Goal: Use online tool/utility: Utilize a website feature to perform a specific function

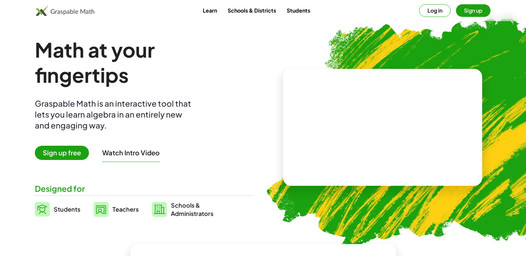
click at [62, 210] on span "Students" at bounding box center [67, 210] width 27 height 8
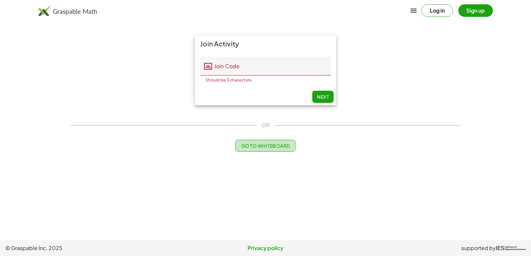
click at [286, 150] on button "Go to Whiteboard" at bounding box center [265, 146] width 60 height 12
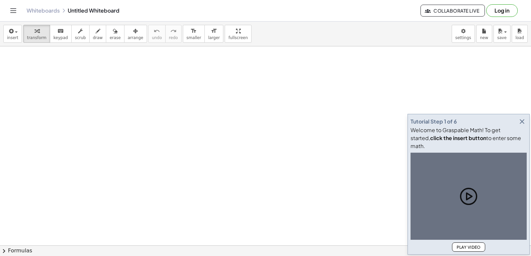
click at [521, 126] on icon "button" at bounding box center [522, 122] width 8 height 8
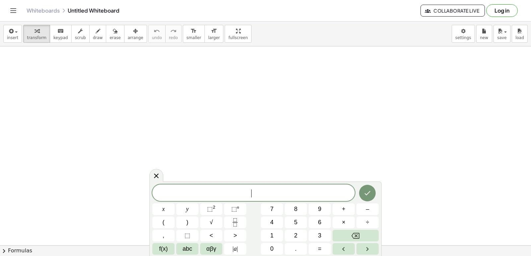
click at [245, 191] on span "​" at bounding box center [253, 193] width 202 height 9
click at [280, 210] on button "7" at bounding box center [272, 210] width 22 height 12
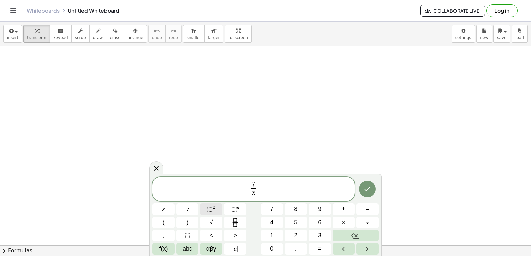
click at [211, 210] on span "⬚" at bounding box center [210, 209] width 6 height 7
click at [359, 185] on button "Done" at bounding box center [367, 188] width 17 height 17
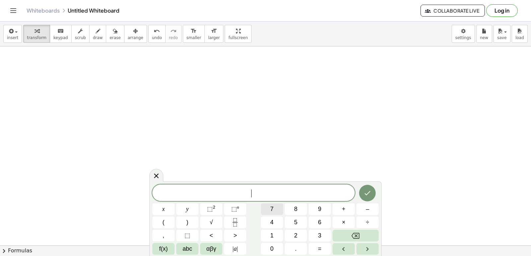
click at [280, 208] on button "7" at bounding box center [272, 210] width 22 height 12
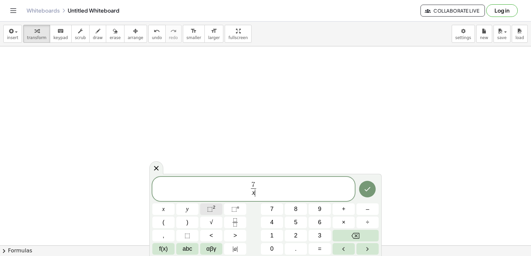
click at [216, 209] on button "⬚ 2" at bounding box center [211, 210] width 22 height 12
click at [365, 189] on icon "Done" at bounding box center [368, 188] width 6 height 4
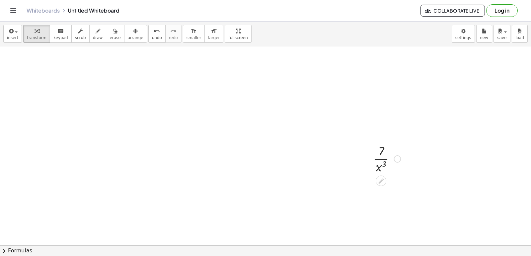
scroll to position [100, 0]
drag, startPoint x: 406, startPoint y: 171, endPoint x: 360, endPoint y: 183, distance: 47.5
click at [360, 183] on div at bounding box center [282, 146] width 565 height 399
click at [342, 97] on div at bounding box center [352, 103] width 34 height 33
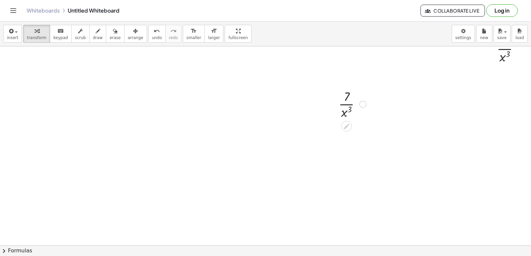
click at [345, 109] on div at bounding box center [352, 103] width 34 height 33
drag, startPoint x: 225, startPoint y: 147, endPoint x: 190, endPoint y: 118, distance: 45.2
click at [190, 118] on div at bounding box center [248, 146] width 565 height 399
click at [34, 34] on icon "button" at bounding box center [36, 31] width 5 height 8
click at [62, 36] on button "keyboard keypad" at bounding box center [61, 34] width 22 height 18
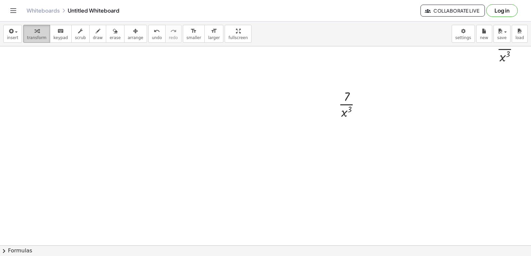
click at [39, 31] on div "button" at bounding box center [37, 31] width 20 height 8
click at [37, 36] on span "transform" at bounding box center [37, 37] width 20 height 5
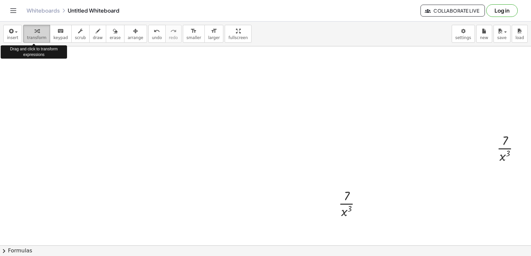
click at [37, 36] on span "transform" at bounding box center [37, 37] width 20 height 5
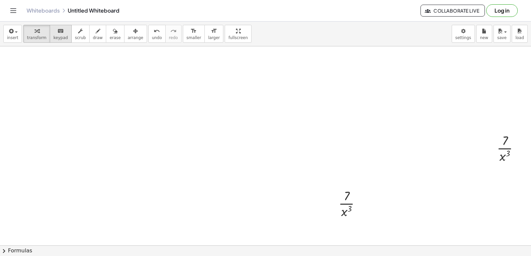
click at [57, 33] on icon "keyboard" at bounding box center [60, 31] width 6 height 8
click at [42, 33] on button "transform" at bounding box center [36, 34] width 27 height 18
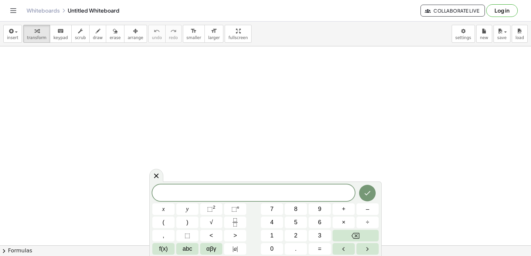
drag, startPoint x: 0, startPoint y: 0, endPoint x: 262, endPoint y: 190, distance: 323.2
click at [262, 190] on span "​" at bounding box center [253, 193] width 202 height 9
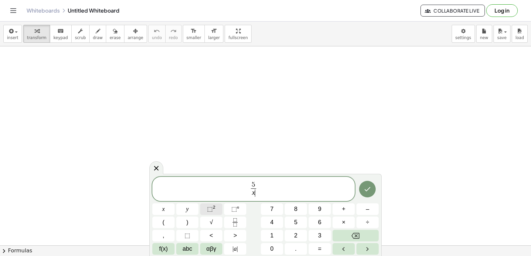
click at [213, 213] on span "⬚ 2" at bounding box center [211, 209] width 8 height 9
click at [364, 189] on icon "Done" at bounding box center [367, 188] width 8 height 8
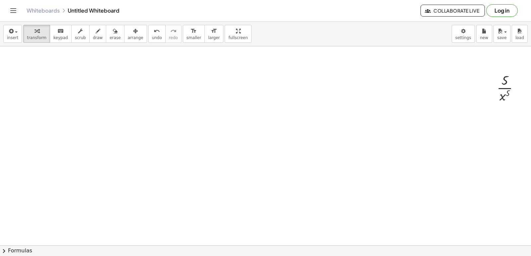
scroll to position [0, 38]
drag, startPoint x: 501, startPoint y: 143, endPoint x: 319, endPoint y: 135, distance: 182.3
drag, startPoint x: 512, startPoint y: 147, endPoint x: 330, endPoint y: 141, distance: 182.2
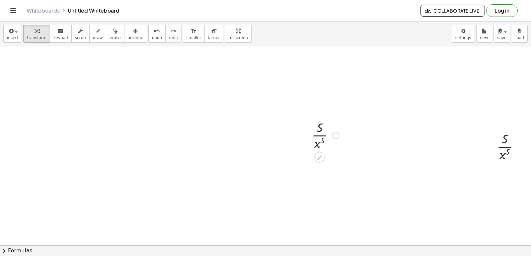
click at [313, 134] on div at bounding box center [325, 134] width 34 height 33
click at [315, 136] on div at bounding box center [325, 134] width 34 height 33
click at [317, 139] on div at bounding box center [325, 134] width 34 height 33
drag, startPoint x: 218, startPoint y: 143, endPoint x: 198, endPoint y: 106, distance: 41.4
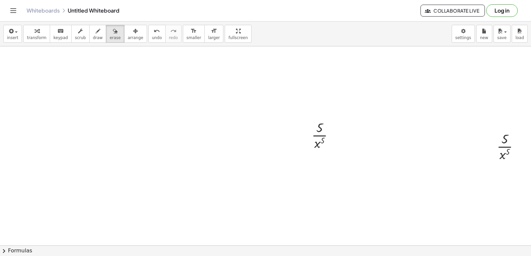
click at [54, 41] on button "keyboard keypad" at bounding box center [61, 34] width 22 height 18
drag, startPoint x: 54, startPoint y: 41, endPoint x: 58, endPoint y: 35, distance: 7.1
click at [56, 35] on span "keypad" at bounding box center [60, 37] width 15 height 5
click at [308, 132] on div at bounding box center [325, 134] width 34 height 33
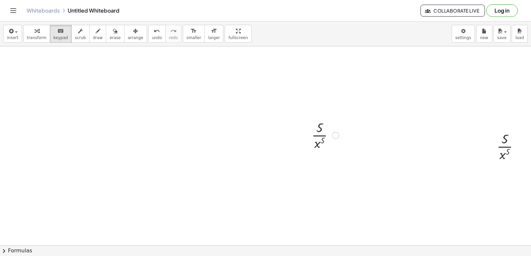
click at [306, 132] on div "· 5 · x 5" at bounding box center [322, 135] width 42 height 36
click at [306, 133] on div at bounding box center [306, 135] width 10 height 36
click at [310, 131] on div at bounding box center [325, 135] width 34 height 33
click at [316, 136] on div at bounding box center [319, 128] width 7 height 15
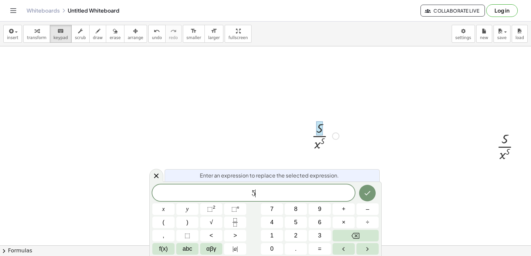
click at [288, 188] on div "5 ​" at bounding box center [253, 193] width 202 height 17
click at [313, 142] on div at bounding box center [325, 135] width 34 height 33
drag, startPoint x: 314, startPoint y: 144, endPoint x: 380, endPoint y: 139, distance: 65.8
click at [315, 144] on div at bounding box center [325, 135] width 34 height 33
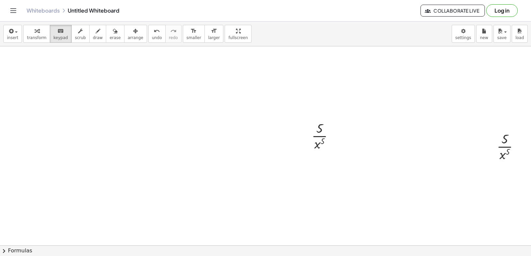
drag, startPoint x: 380, startPoint y: 139, endPoint x: 361, endPoint y: 163, distance: 30.9
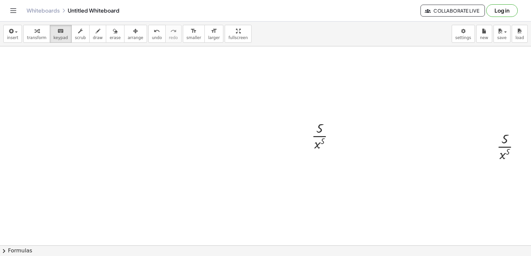
drag, startPoint x: 503, startPoint y: 147, endPoint x: 462, endPoint y: 158, distance: 42.6
drag, startPoint x: 514, startPoint y: 149, endPoint x: 85, endPoint y: 142, distance: 429.2
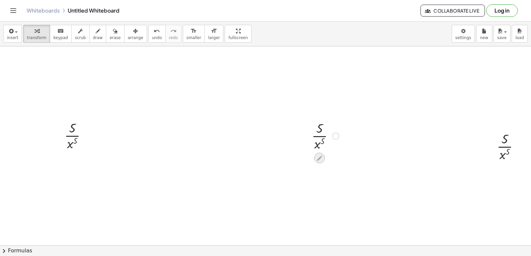
click at [316, 158] on icon at bounding box center [319, 158] width 7 height 7
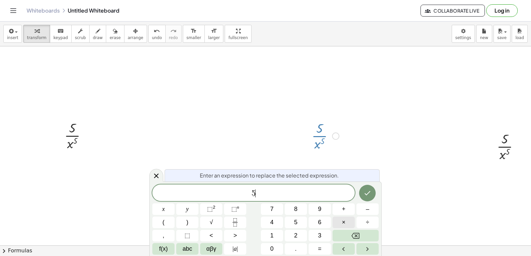
click at [338, 225] on button "×" at bounding box center [343, 223] width 22 height 12
click at [296, 198] on span "5 · − 5" at bounding box center [253, 193] width 202 height 9
click at [209, 210] on span "⬚" at bounding box center [210, 209] width 6 height 7
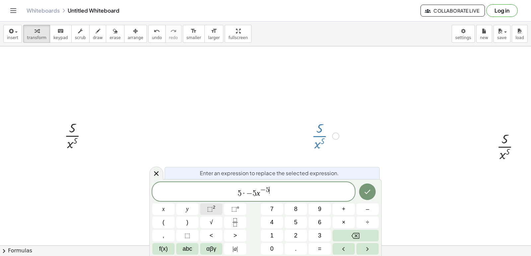
click at [210, 213] on span "⬚ 2" at bounding box center [211, 209] width 8 height 9
click at [368, 195] on icon "Done" at bounding box center [367, 192] width 8 height 8
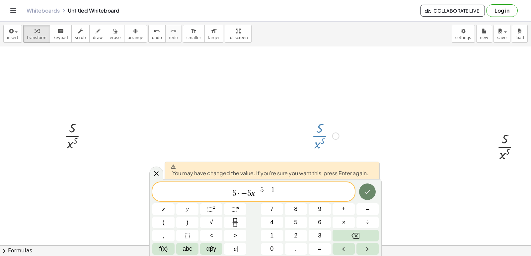
click at [368, 192] on icon "Done" at bounding box center [368, 192] width 6 height 4
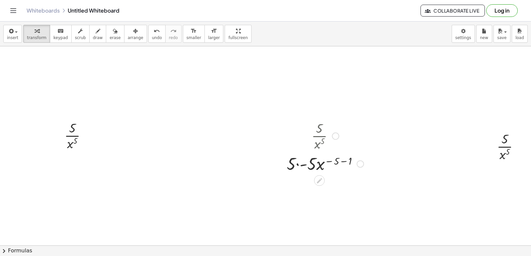
click at [314, 166] on div at bounding box center [325, 163] width 84 height 23
click at [301, 166] on div at bounding box center [325, 163] width 84 height 23
click at [316, 189] on div at bounding box center [325, 186] width 84 height 23
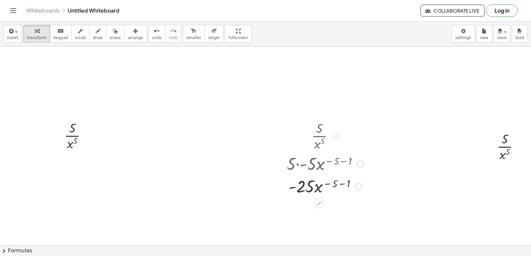
click at [315, 189] on div at bounding box center [325, 186] width 84 height 23
click at [338, 183] on div at bounding box center [325, 186] width 84 height 23
click at [337, 183] on div at bounding box center [325, 186] width 84 height 23
click at [317, 207] on div at bounding box center [325, 208] width 84 height 23
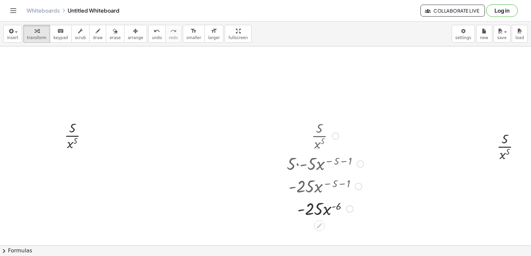
drag, startPoint x: 317, startPoint y: 207, endPoint x: 323, endPoint y: 208, distance: 6.3
click at [317, 207] on div at bounding box center [325, 208] width 84 height 23
click at [327, 208] on div at bounding box center [325, 208] width 84 height 23
click at [314, 208] on div at bounding box center [325, 208] width 84 height 23
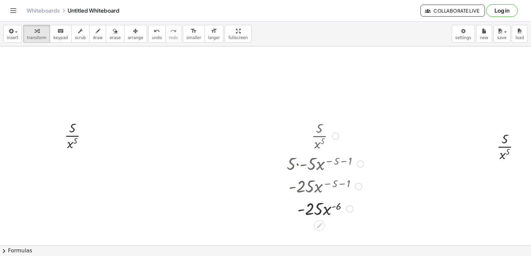
click at [314, 208] on div at bounding box center [325, 208] width 84 height 23
click at [305, 209] on div at bounding box center [325, 208] width 84 height 23
drag, startPoint x: 305, startPoint y: 209, endPoint x: 298, endPoint y: 211, distance: 7.4
click at [300, 211] on div at bounding box center [325, 208] width 84 height 23
click at [298, 211] on div at bounding box center [325, 208] width 84 height 23
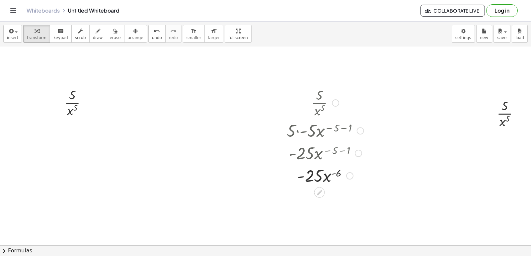
scroll to position [66, 38]
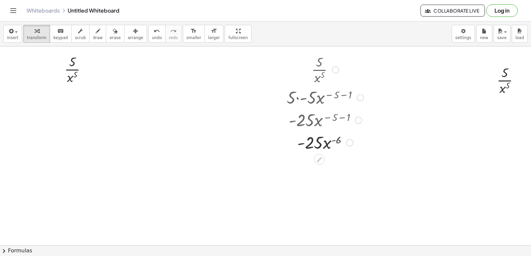
click at [331, 146] on div at bounding box center [325, 142] width 84 height 23
click at [326, 144] on div at bounding box center [325, 142] width 84 height 23
click at [325, 144] on div at bounding box center [325, 142] width 84 height 23
click at [318, 145] on div at bounding box center [325, 142] width 84 height 23
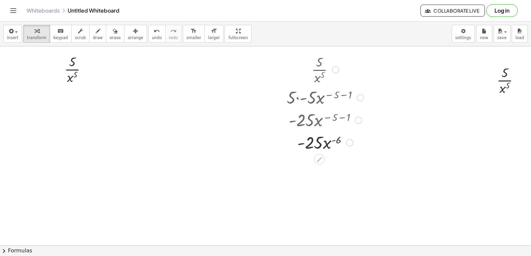
click at [318, 145] on div at bounding box center [325, 142] width 84 height 23
click at [323, 145] on div at bounding box center [325, 142] width 84 height 23
click at [323, 147] on div at bounding box center [325, 142] width 84 height 23
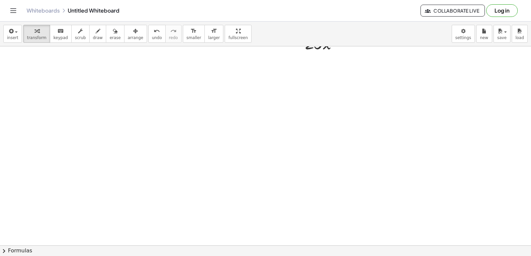
scroll to position [247, 38]
click at [303, 162] on div at bounding box center [249, 98] width 564 height 598
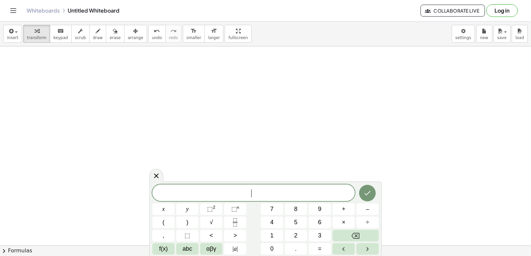
click at [303, 162] on div at bounding box center [249, 98] width 564 height 598
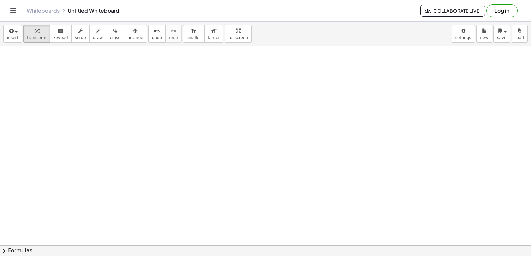
click at [303, 162] on div at bounding box center [249, 98] width 564 height 598
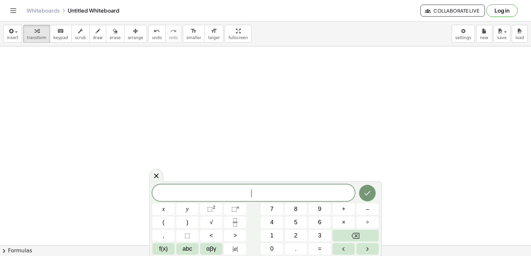
click at [303, 162] on div at bounding box center [249, 98] width 564 height 598
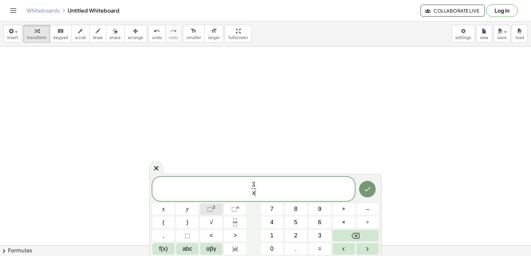
click at [216, 213] on button "⬚ 2" at bounding box center [211, 210] width 22 height 12
click at [290, 188] on span "3 x 3 ​ ​" at bounding box center [253, 188] width 202 height 21
click at [211, 209] on span "⬚" at bounding box center [210, 209] width 6 height 7
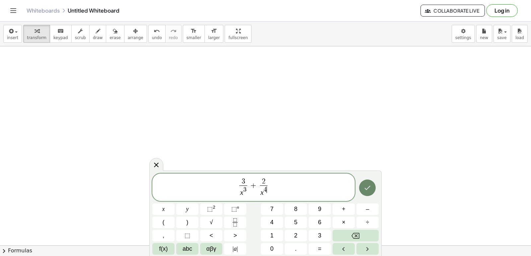
click at [368, 195] on button "Done" at bounding box center [367, 188] width 17 height 17
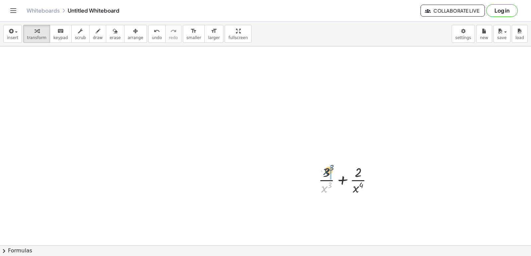
drag, startPoint x: 321, startPoint y: 191, endPoint x: 323, endPoint y: 171, distance: 19.7
click at [323, 171] on div at bounding box center [348, 179] width 66 height 33
drag, startPoint x: 358, startPoint y: 220, endPoint x: 358, endPoint y: 206, distance: 13.6
click at [358, 206] on div at bounding box center [348, 212] width 78 height 33
drag, startPoint x: 363, startPoint y: 224, endPoint x: 372, endPoint y: 204, distance: 21.4
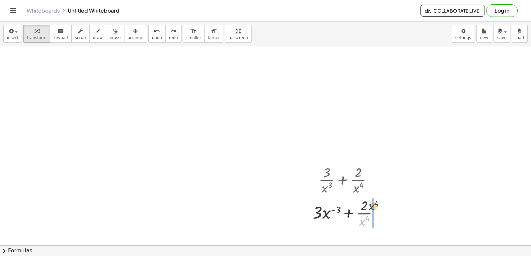
click at [372, 204] on div at bounding box center [348, 212] width 78 height 33
drag, startPoint x: 359, startPoint y: 222, endPoint x: 358, endPoint y: 204, distance: 17.6
click at [358, 204] on div at bounding box center [348, 212] width 78 height 33
drag, startPoint x: 359, startPoint y: 222, endPoint x: 362, endPoint y: 208, distance: 14.2
click at [362, 208] on div at bounding box center [348, 212] width 78 height 33
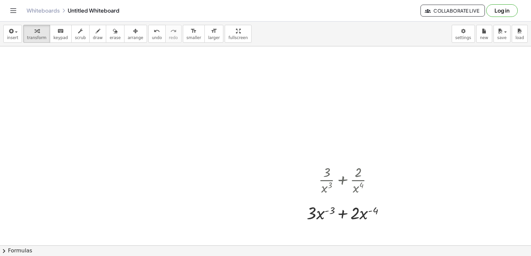
click at [274, 190] on div at bounding box center [249, 98] width 564 height 598
click at [0, 0] on span at bounding box center [0, 0] width 0 height 0
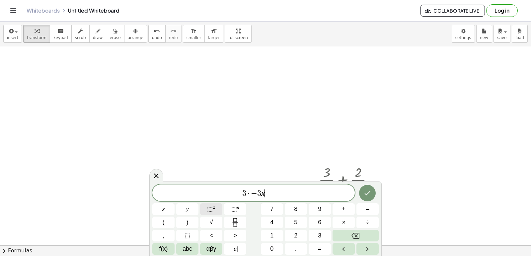
click at [213, 206] on sup "2" at bounding box center [214, 207] width 3 height 5
click at [277, 194] on span "3 · − 3 x − 3 − 1 ​" at bounding box center [253, 192] width 202 height 12
click at [216, 209] on button "⬚ 2" at bounding box center [211, 210] width 22 height 12
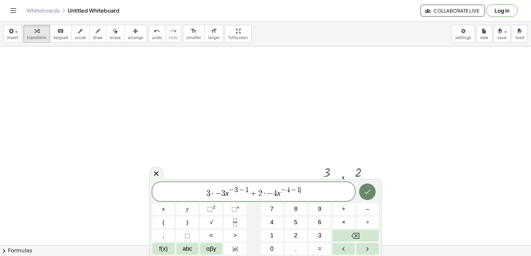
click at [368, 196] on button "Done" at bounding box center [367, 192] width 17 height 17
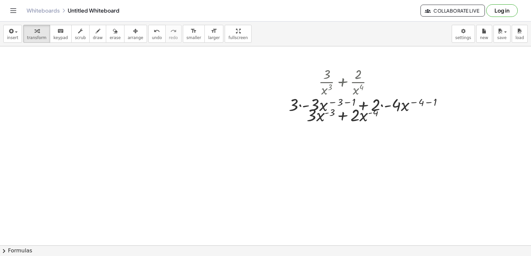
scroll to position [347, 38]
drag, startPoint x: 380, startPoint y: 111, endPoint x: 378, endPoint y: 129, distance: 17.8
drag, startPoint x: 291, startPoint y: 105, endPoint x: 288, endPoint y: 107, distance: 3.8
drag, startPoint x: 288, startPoint y: 107, endPoint x: 258, endPoint y: 137, distance: 42.0
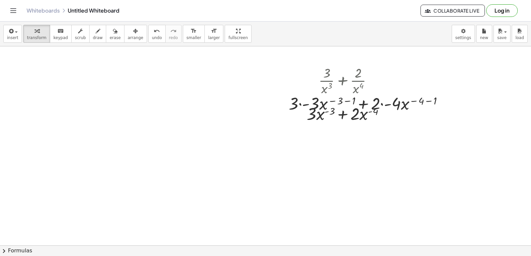
drag, startPoint x: 324, startPoint y: 102, endPoint x: 311, endPoint y: 114, distance: 17.8
drag, startPoint x: 311, startPoint y: 114, endPoint x: 320, endPoint y: 102, distance: 15.0
click at [320, 102] on div at bounding box center [368, 103] width 166 height 23
click at [333, 101] on div at bounding box center [368, 103] width 166 height 23
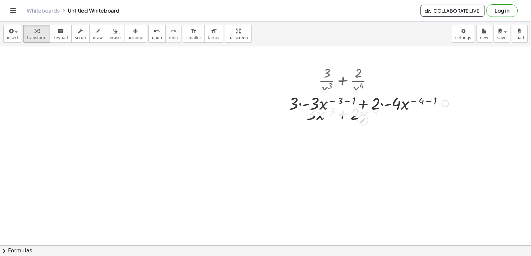
click at [333, 101] on div at bounding box center [368, 103] width 166 height 23
click at [304, 105] on div at bounding box center [368, 103] width 166 height 23
click at [373, 106] on div at bounding box center [369, 103] width 152 height 23
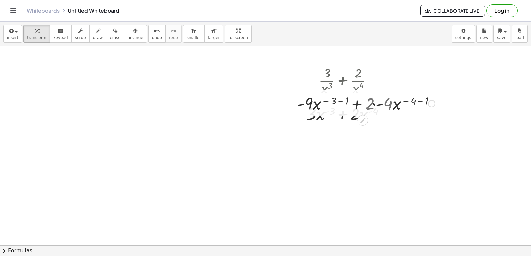
click at [377, 104] on div at bounding box center [368, 103] width 139 height 23
click at [335, 101] on div at bounding box center [368, 103] width 139 height 23
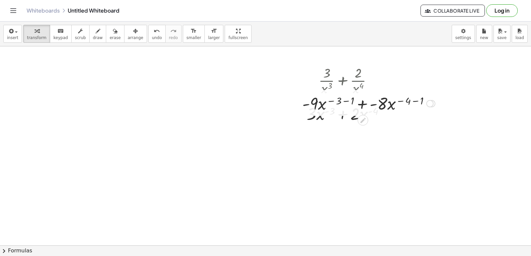
click at [339, 101] on div at bounding box center [368, 103] width 139 height 23
click at [400, 100] on div at bounding box center [368, 103] width 122 height 23
click at [400, 100] on div at bounding box center [368, 103] width 104 height 23
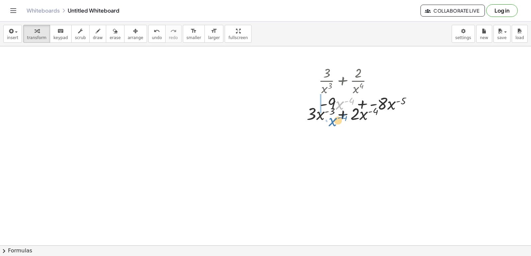
drag, startPoint x: 334, startPoint y: 105, endPoint x: 325, endPoint y: 120, distance: 18.0
drag, startPoint x: 319, startPoint y: 105, endPoint x: 344, endPoint y: 116, distance: 27.2
drag, startPoint x: 337, startPoint y: 105, endPoint x: 328, endPoint y: 119, distance: 16.2
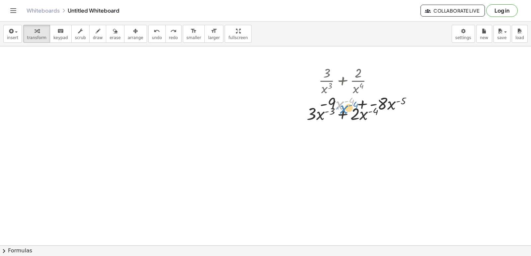
drag, startPoint x: 334, startPoint y: 108, endPoint x: 337, endPoint y: 111, distance: 4.2
click at [337, 111] on div at bounding box center [368, 103] width 104 height 23
click at [387, 109] on div at bounding box center [368, 103] width 104 height 23
drag, startPoint x: 385, startPoint y: 112, endPoint x: 377, endPoint y: 121, distance: 12.2
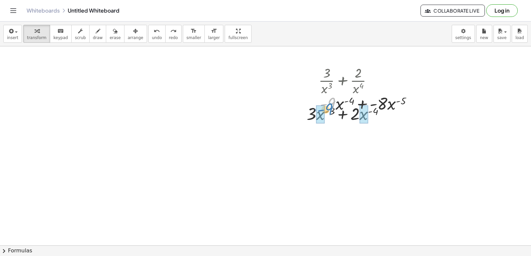
drag, startPoint x: 327, startPoint y: 106, endPoint x: 331, endPoint y: 103, distance: 5.0
click at [324, 107] on div at bounding box center [368, 103] width 104 height 23
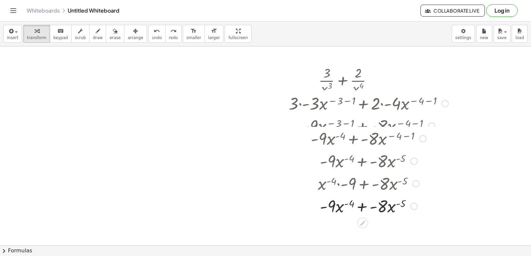
drag, startPoint x: 407, startPoint y: 104, endPoint x: 389, endPoint y: 211, distance: 108.9
click at [363, 207] on div "+ · - 9 · x ( - 4 ) + · - 8 · x ( - 5 )" at bounding box center [363, 207] width 0 height 0
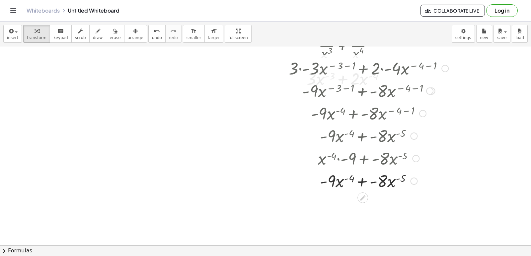
scroll to position [404, 38]
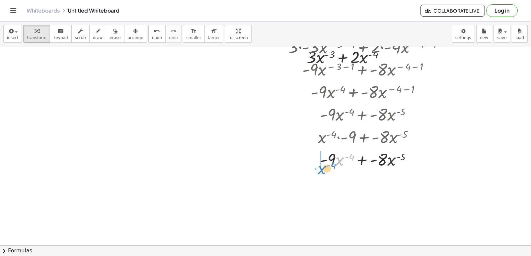
drag, startPoint x: 335, startPoint y: 169, endPoint x: 318, endPoint y: 170, distance: 17.0
drag, startPoint x: 324, startPoint y: 174, endPoint x: 327, endPoint y: 180, distance: 7.1
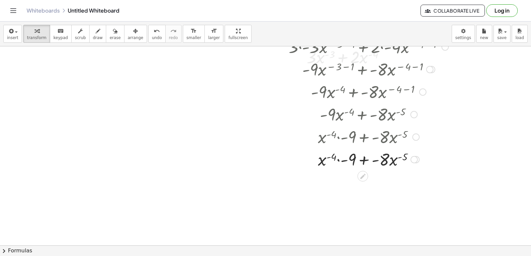
drag, startPoint x: 327, startPoint y: 179, endPoint x: 320, endPoint y: 163, distance: 18.1
click at [320, 163] on div at bounding box center [368, 159] width 166 height 23
drag, startPoint x: 317, startPoint y: 166, endPoint x: 352, endPoint y: 164, distance: 35.2
click at [358, 161] on div at bounding box center [368, 159] width 166 height 23
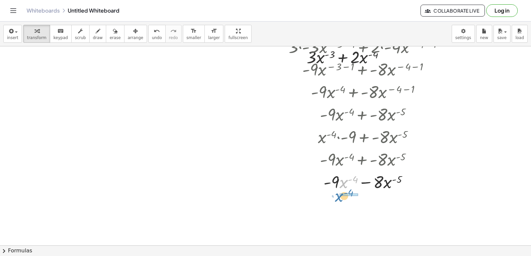
drag, startPoint x: 337, startPoint y: 191, endPoint x: 334, endPoint y: 196, distance: 6.4
click at [334, 196] on div "· 5 · x 5 · 5 · x 5 · 5 · - 5 · x ( − 5 − 1 ) · - 25 · x ( − 5 − 1 ) · - · x ( …" at bounding box center [249, 41] width 564 height 797
drag, startPoint x: 329, startPoint y: 208, endPoint x: 344, endPoint y: 201, distance: 16.5
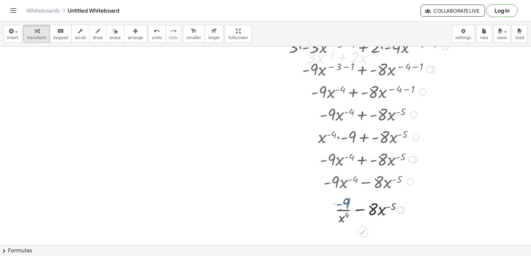
click at [345, 201] on div at bounding box center [368, 209] width 166 height 33
drag, startPoint x: 366, startPoint y: 210, endPoint x: 366, endPoint y: 206, distance: 4.0
click at [366, 206] on div at bounding box center [368, 209] width 166 height 33
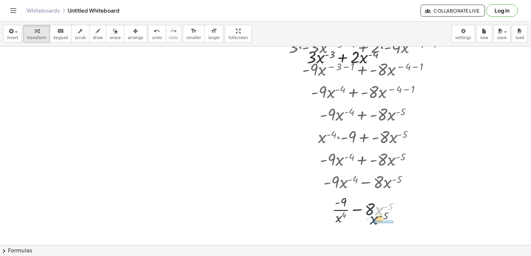
drag, startPoint x: 374, startPoint y: 215, endPoint x: 365, endPoint y: 218, distance: 9.4
click at [365, 218] on div at bounding box center [368, 209] width 166 height 33
drag, startPoint x: 373, startPoint y: 205, endPoint x: 376, endPoint y: 202, distance: 4.0
click at [376, 202] on div at bounding box center [368, 209] width 166 height 33
